Goal: Task Accomplishment & Management: Complete application form

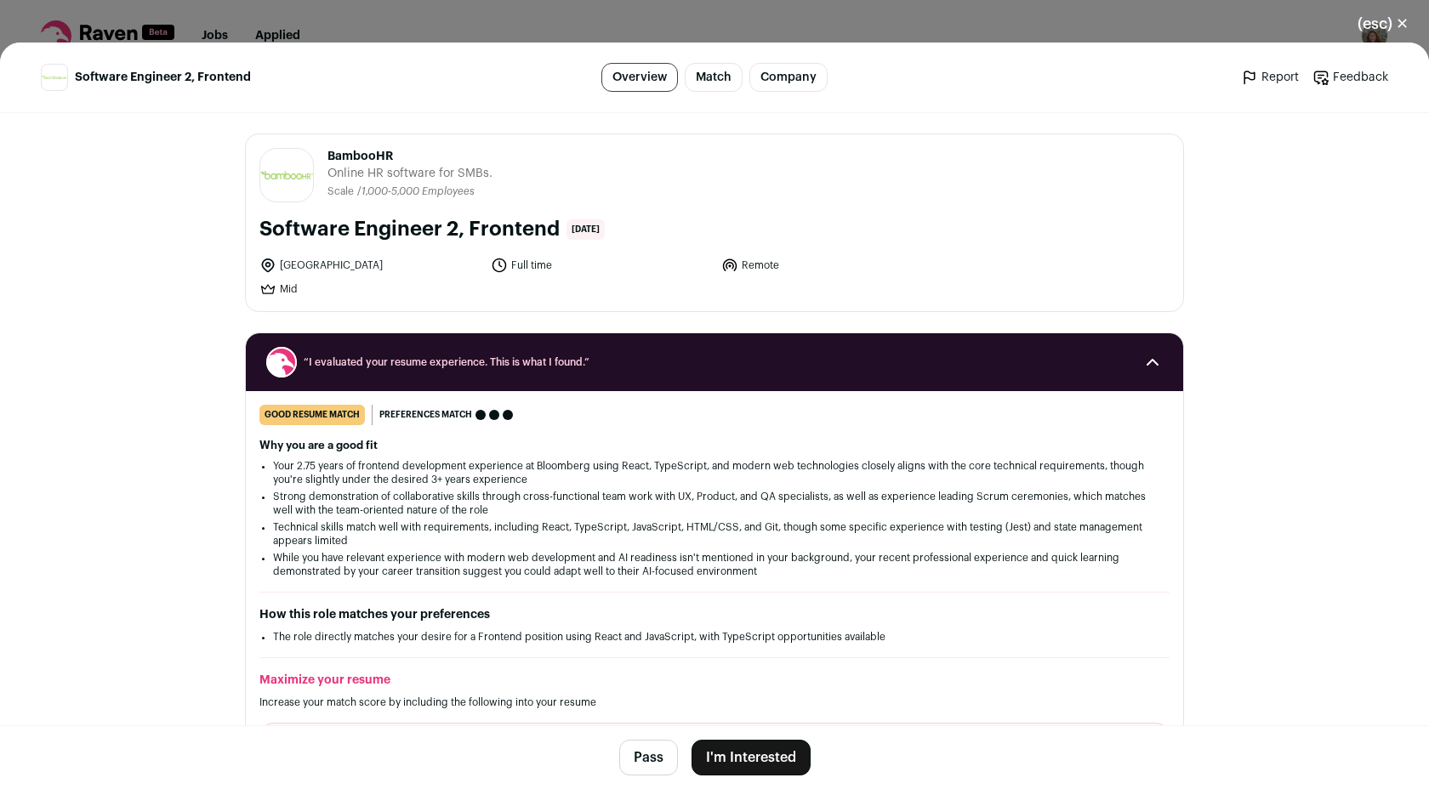
click at [729, 755] on button "I'm Interested" at bounding box center [751, 758] width 119 height 36
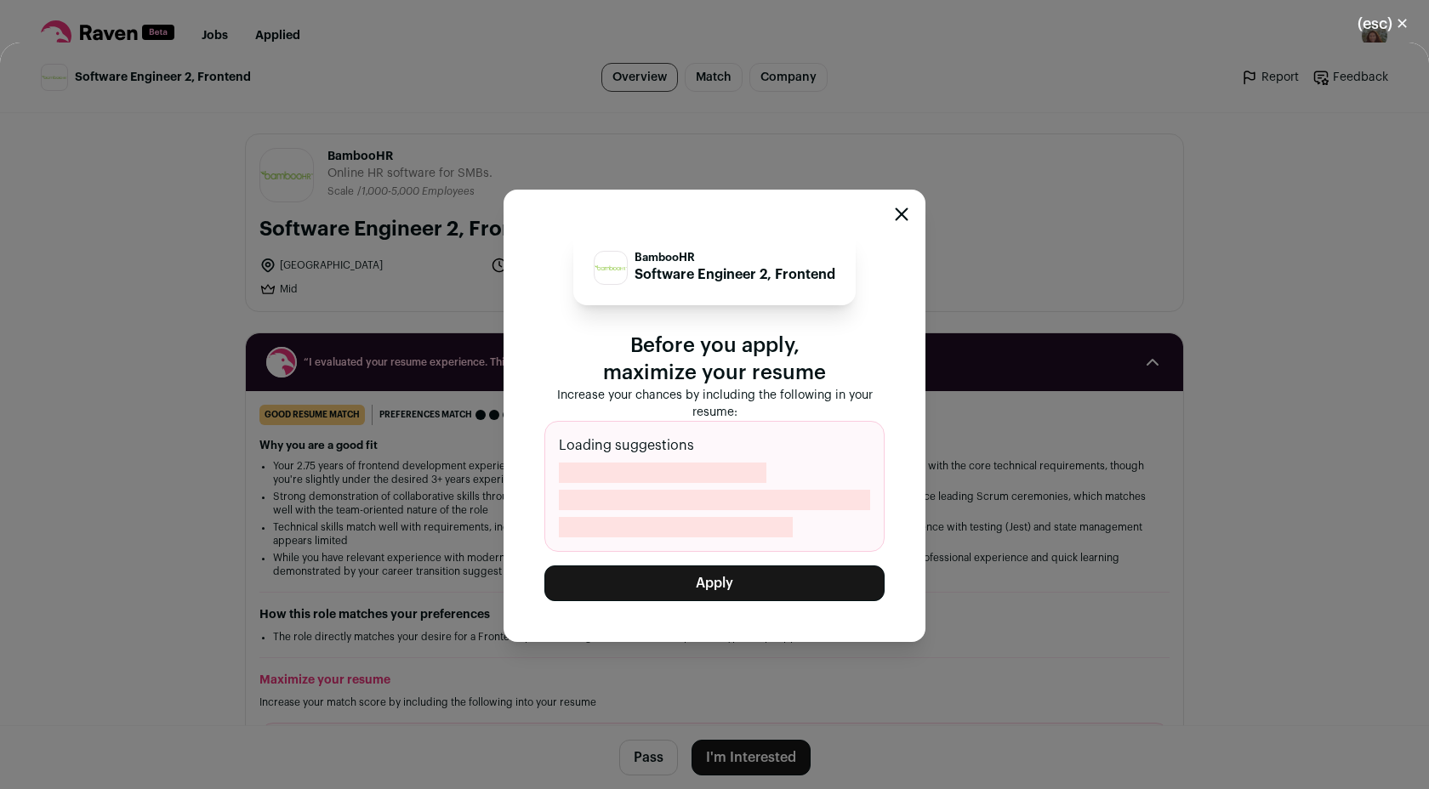
click at [663, 580] on button "Apply" at bounding box center [714, 584] width 340 height 36
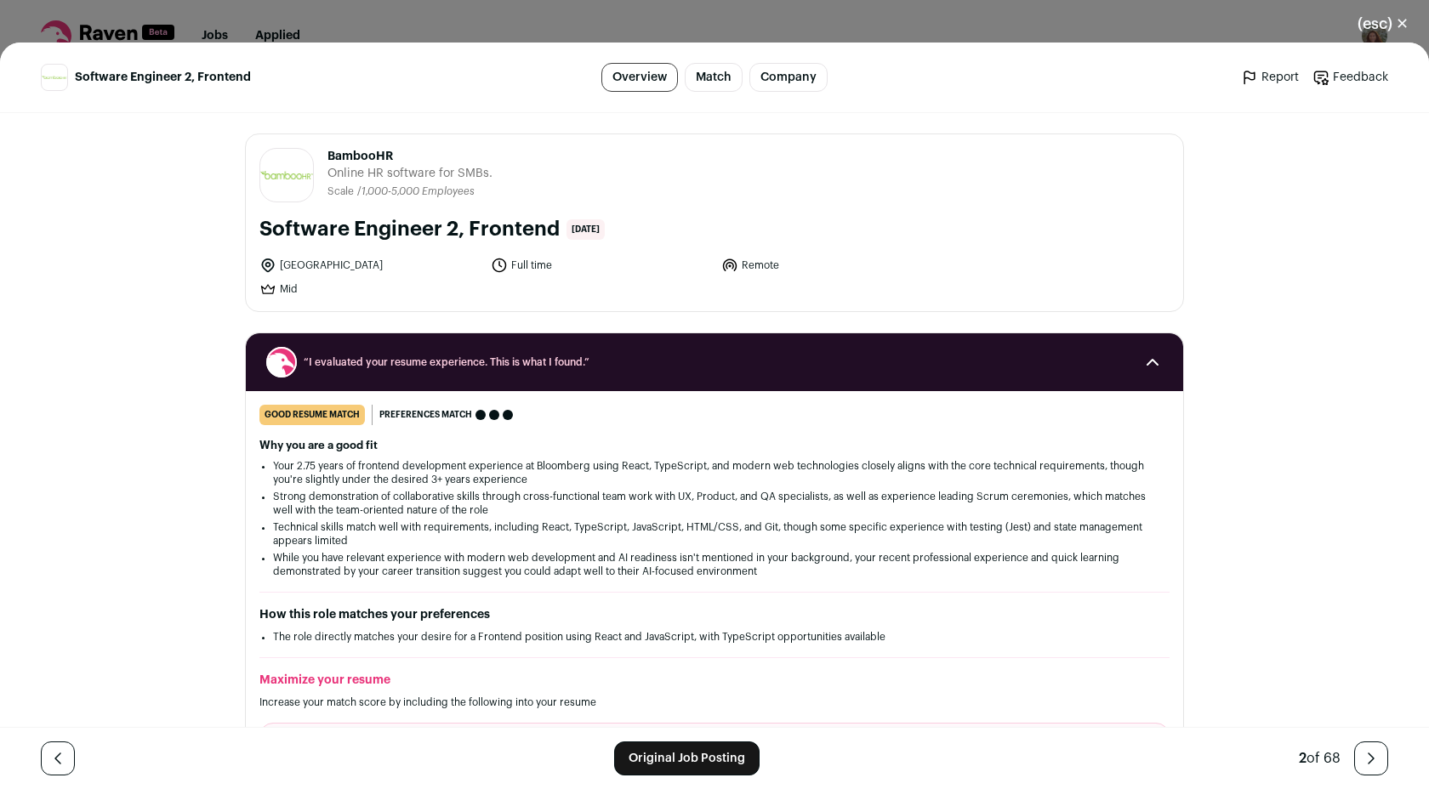
click at [1394, 18] on button "(esc) ✕" at bounding box center [1383, 23] width 92 height 37
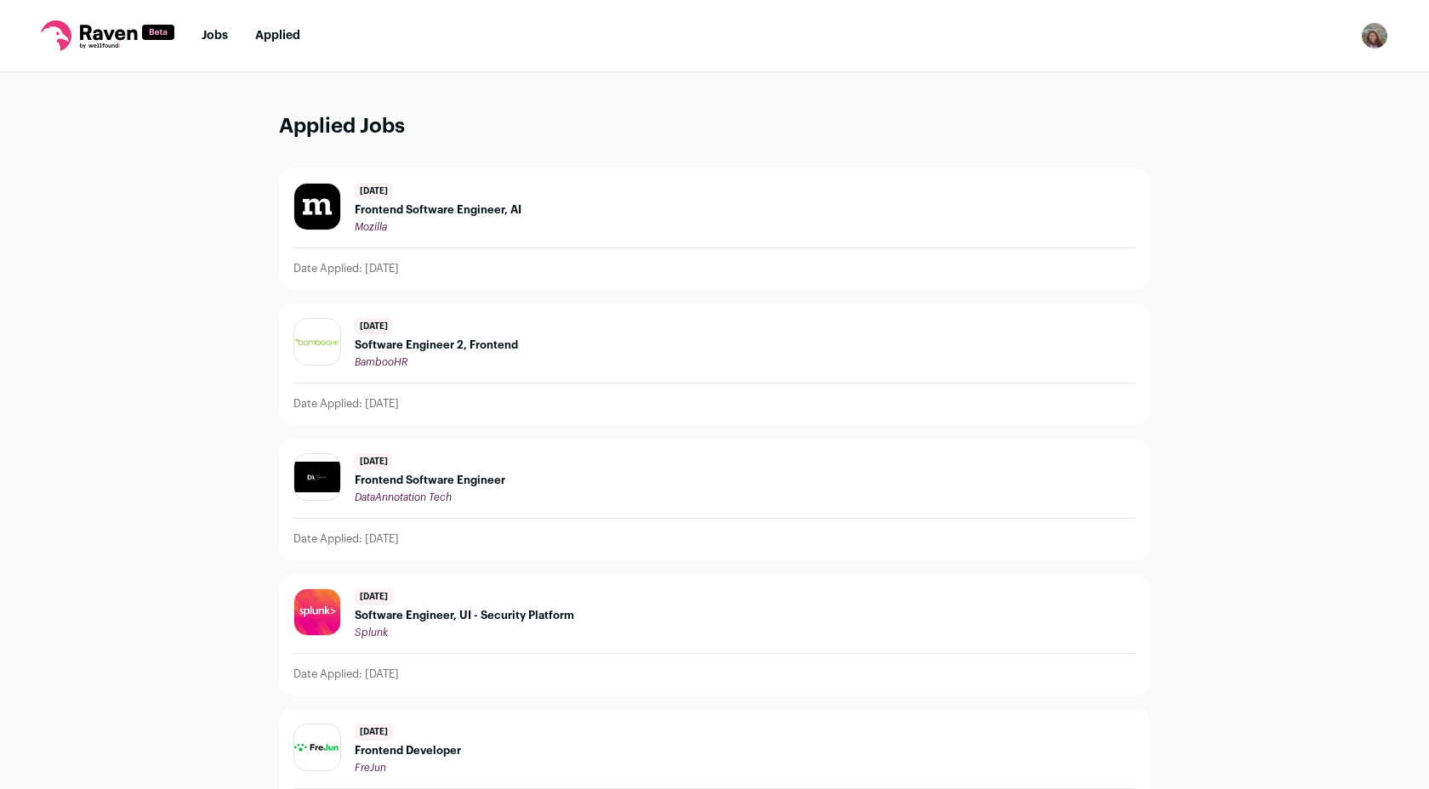
click at [209, 35] on link "Jobs" at bounding box center [215, 36] width 26 height 12
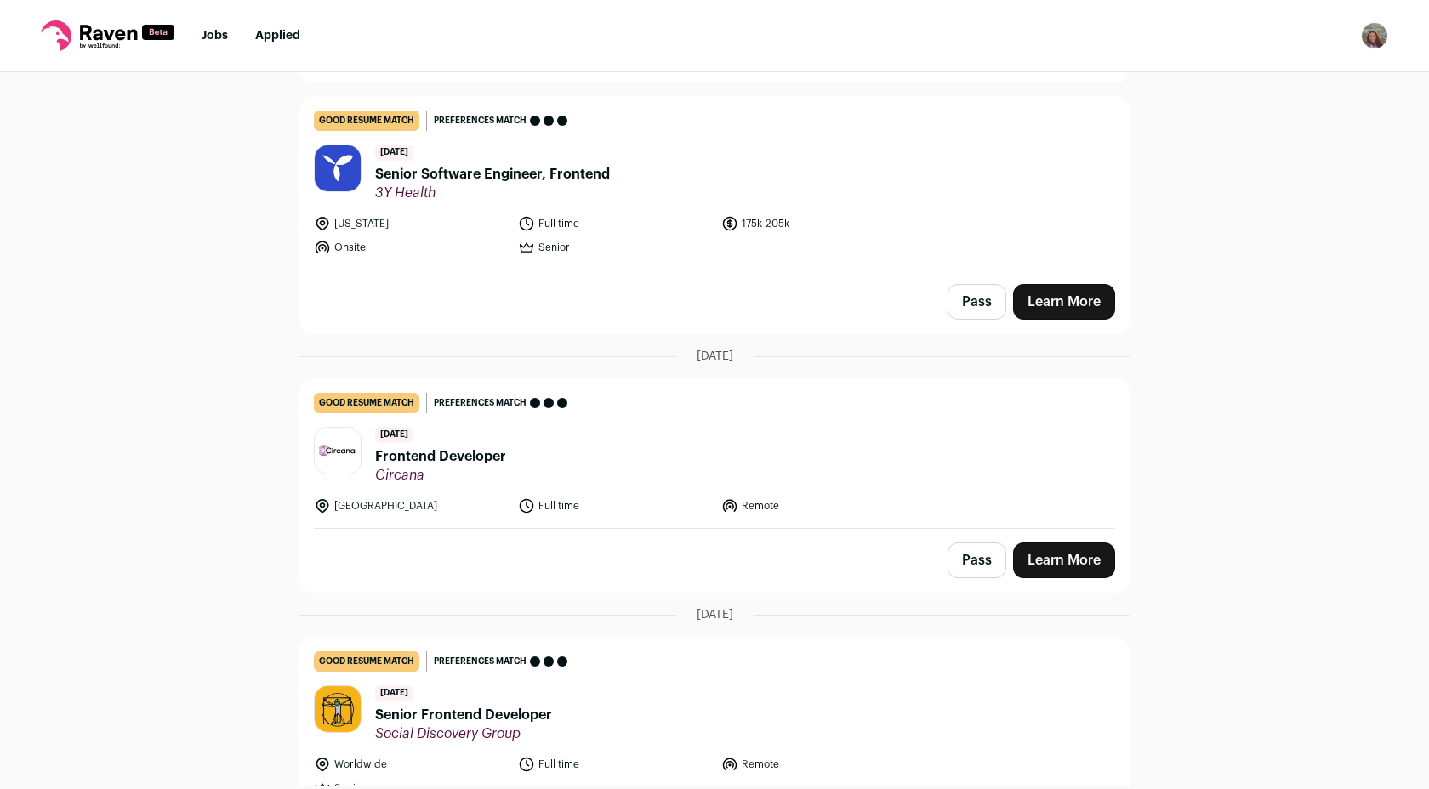
scroll to position [277, 0]
